Goal: Information Seeking & Learning: Find specific fact

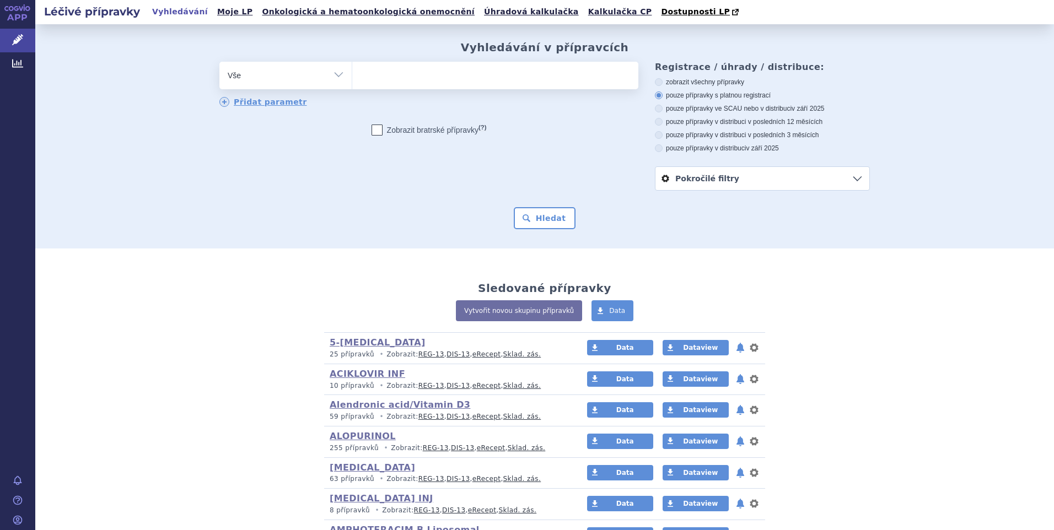
click at [333, 75] on select "Vše Přípravek/SUKL kód MAH VPOIS ATC/Aktivní látka Léková forma Síla" at bounding box center [285, 74] width 132 height 25
select select "filter-atc-group"
click at [219, 62] on select "Vše Přípravek/SUKL kód MAH VPOIS ATC/Aktivní látka Léková forma Síla" at bounding box center [285, 74] width 132 height 25
click at [361, 77] on input "search" at bounding box center [363, 74] width 6 height 14
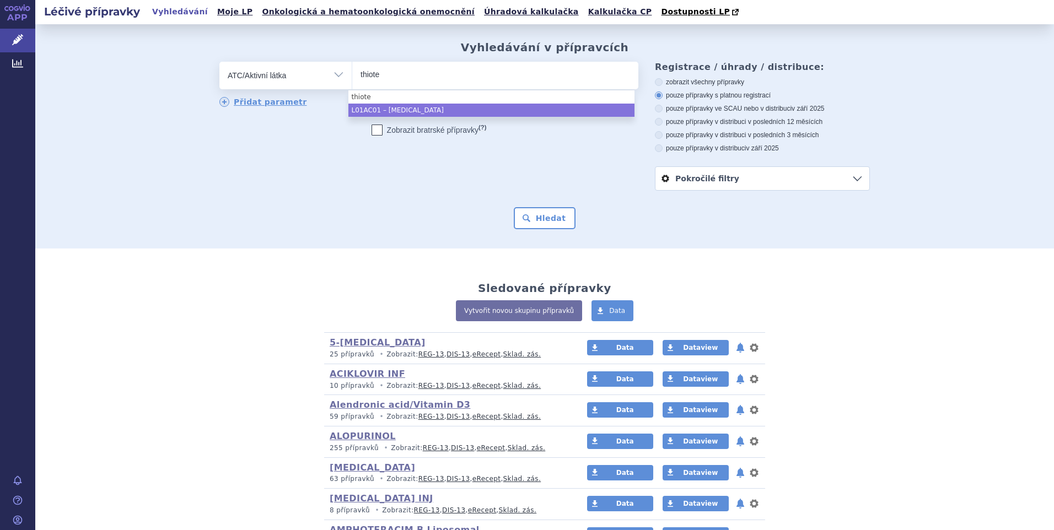
type input "thiote"
select select "L01AC01"
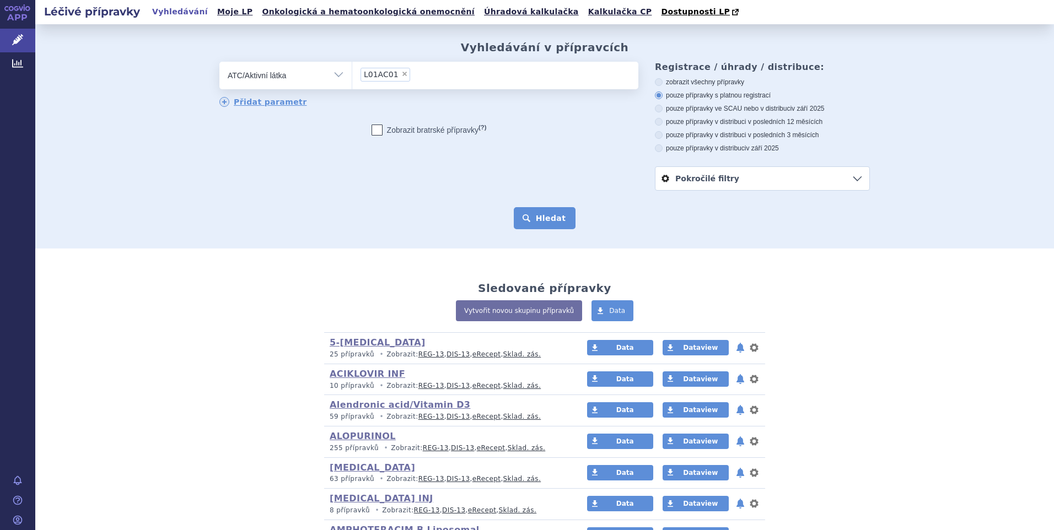
click at [556, 220] on button "Hledat" at bounding box center [545, 218] width 62 height 22
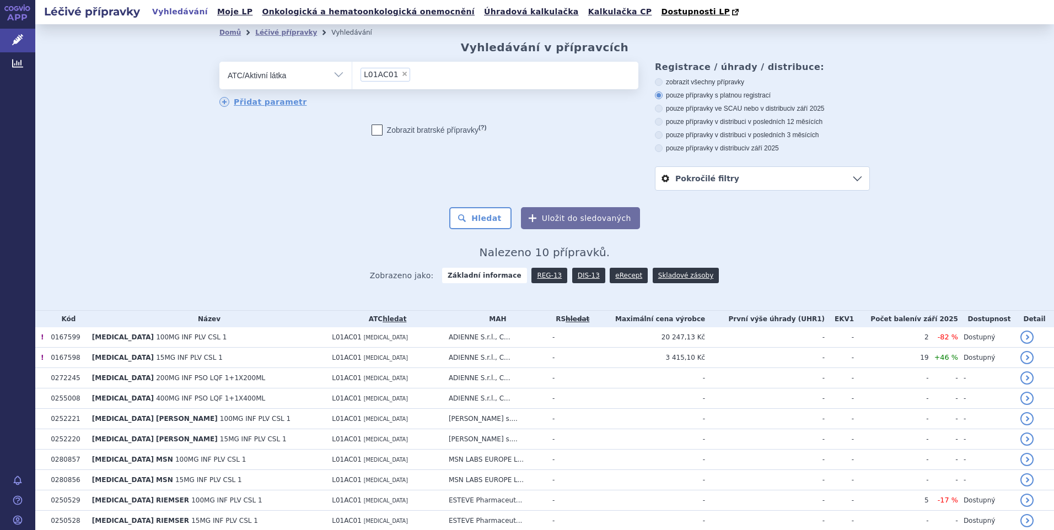
click at [656, 147] on icon at bounding box center [659, 148] width 8 height 8
click at [656, 147] on input "pouze přípravky v distribuci v září 2025" at bounding box center [659, 149] width 7 height 7
radio input "true"
click at [484, 212] on button "Hledat" at bounding box center [480, 218] width 62 height 22
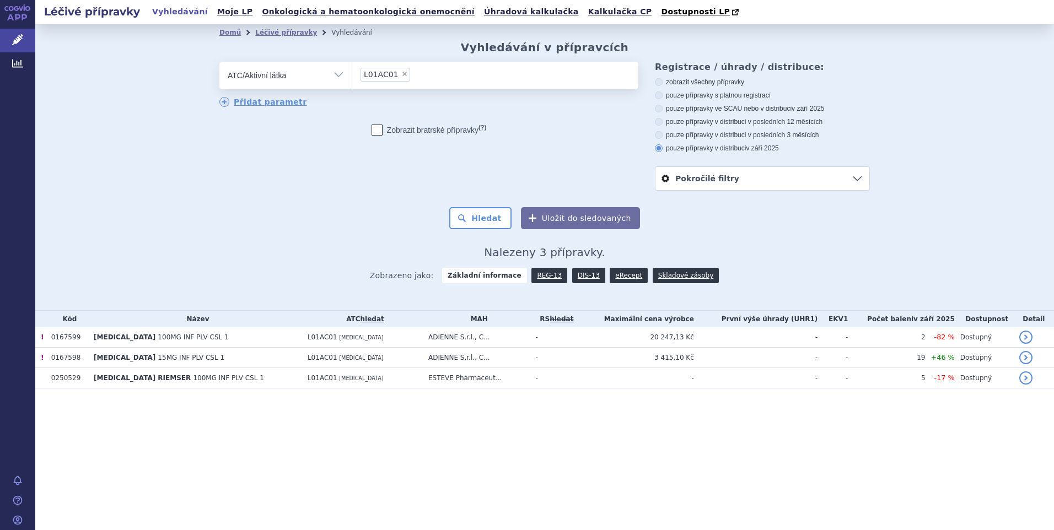
click at [657, 98] on icon at bounding box center [659, 95] width 8 height 8
click at [657, 98] on input "pouze přípravky s platnou registrací" at bounding box center [659, 96] width 7 height 7
radio input "true"
click at [481, 218] on button "Hledat" at bounding box center [480, 218] width 62 height 22
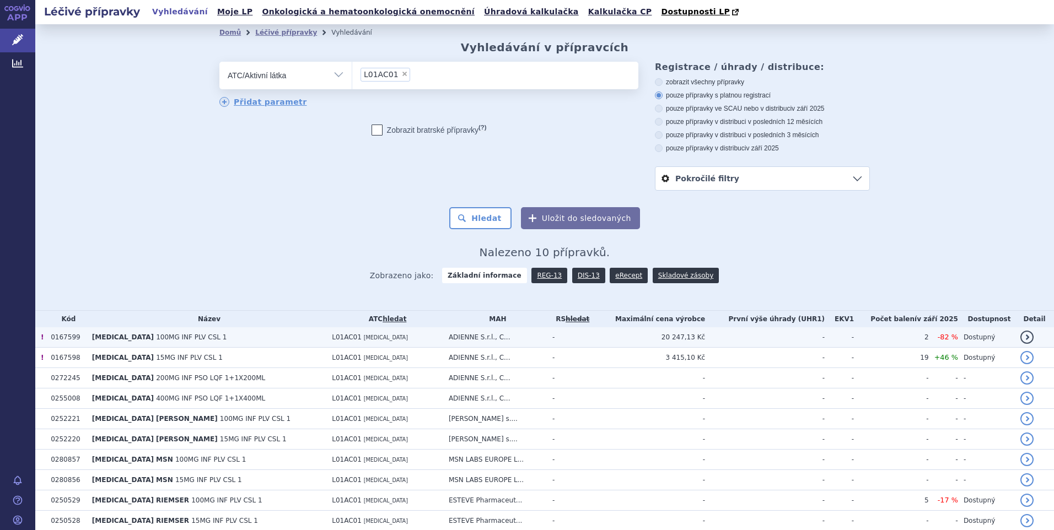
scroll to position [46, 0]
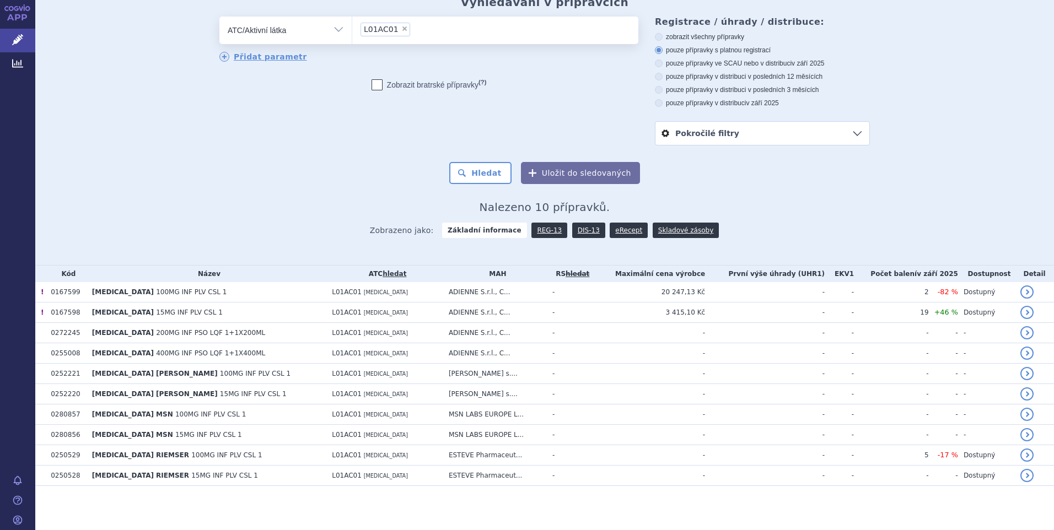
click at [656, 89] on icon at bounding box center [659, 90] width 8 height 8
click at [656, 89] on input "pouze přípravky v distribuci v posledních 3 měsících" at bounding box center [659, 91] width 7 height 7
radio input "true"
click at [484, 169] on button "Hledat" at bounding box center [480, 173] width 62 height 22
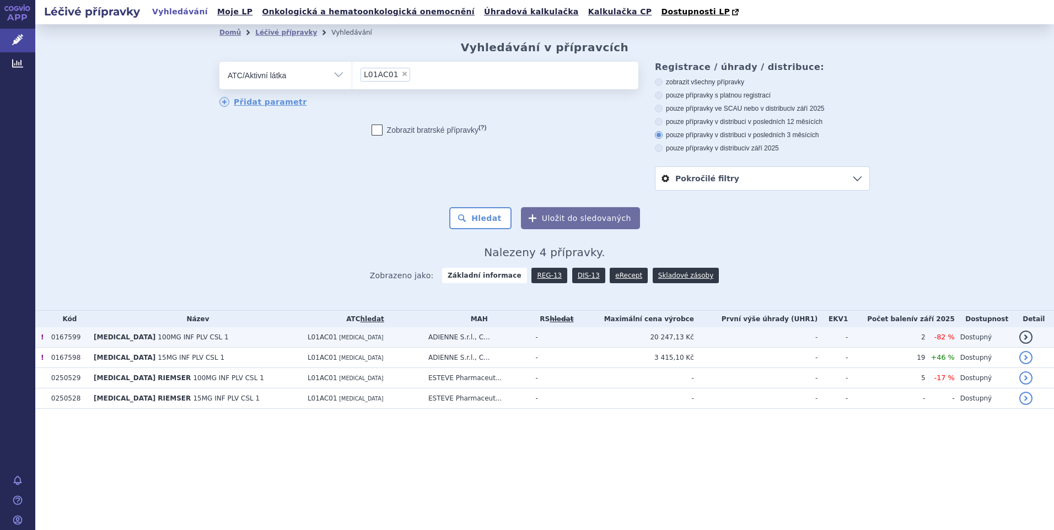
click at [339, 339] on span "[MEDICAL_DATA]" at bounding box center [361, 337] width 44 height 6
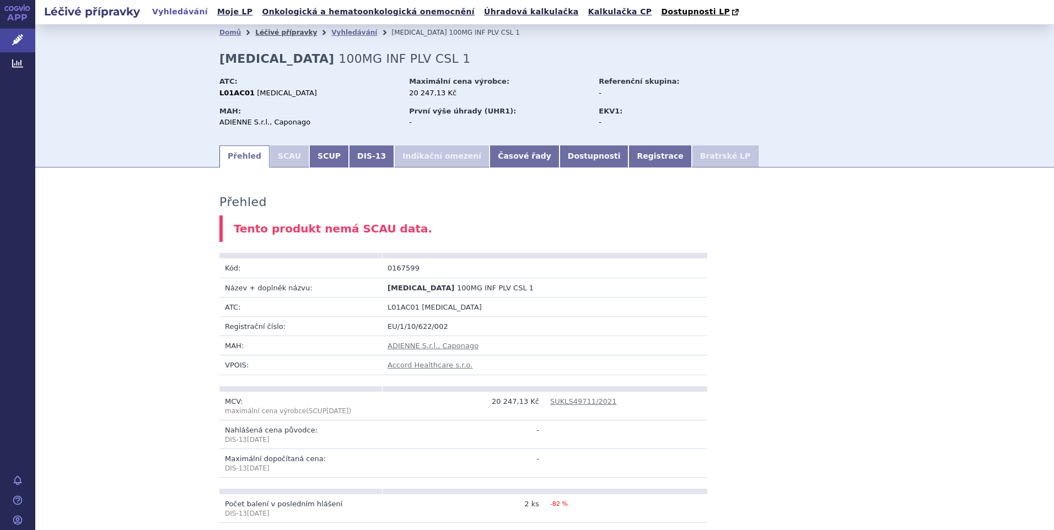
drag, startPoint x: 288, startPoint y: 32, endPoint x: 294, endPoint y: 33, distance: 5.6
click at [288, 32] on link "Léčivé přípravky" at bounding box center [286, 33] width 62 height 8
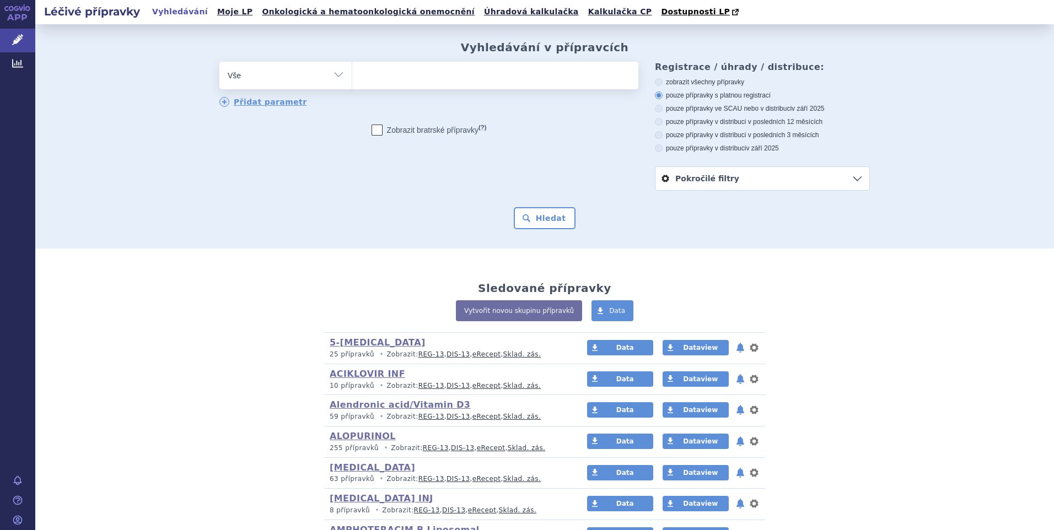
click at [332, 77] on select "Vše Přípravek/SUKL kód MAH VPOIS ATC/Aktivní látka Léková forma Síla" at bounding box center [285, 74] width 132 height 25
select select "filter-atc-group"
click at [219, 62] on select "Vše Přípravek/SUKL kód MAH VPOIS ATC/Aktivní látka Léková forma Síla" at bounding box center [285, 74] width 132 height 25
click at [360, 87] on span at bounding box center [495, 76] width 286 height 28
click at [352, 87] on select at bounding box center [352, 75] width 1 height 28
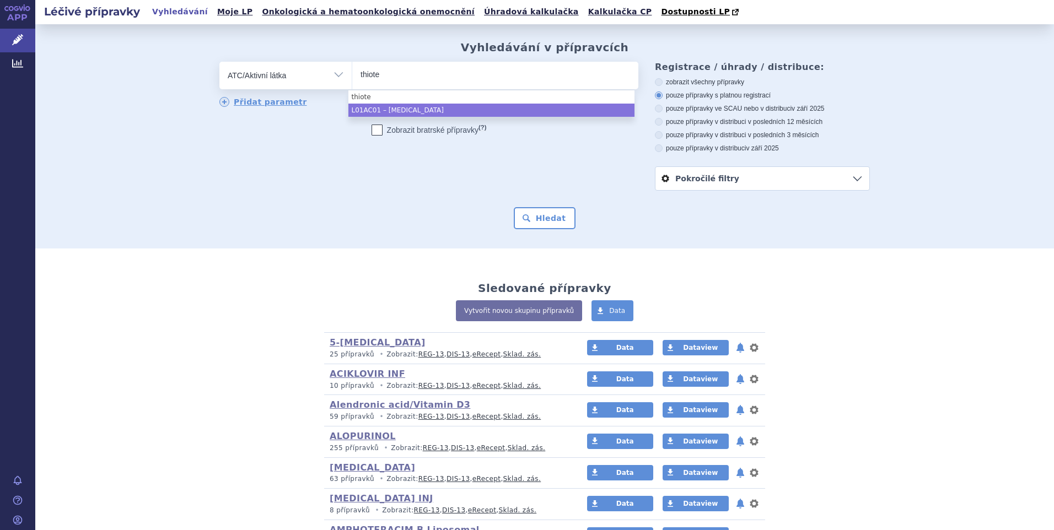
type input "thiote"
select select "L01AC01"
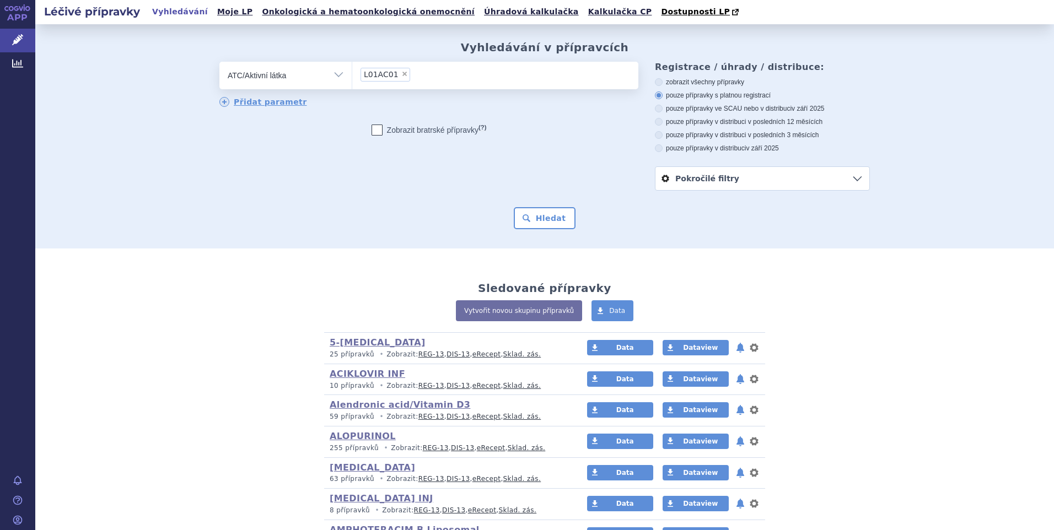
click at [655, 149] on icon at bounding box center [659, 148] width 8 height 8
click at [656, 149] on input "pouze přípravky v distribuci v září 2025" at bounding box center [659, 149] width 7 height 7
radio input "true"
click at [552, 222] on button "Hledat" at bounding box center [545, 218] width 62 height 22
